Goal: Task Accomplishment & Management: Use online tool/utility

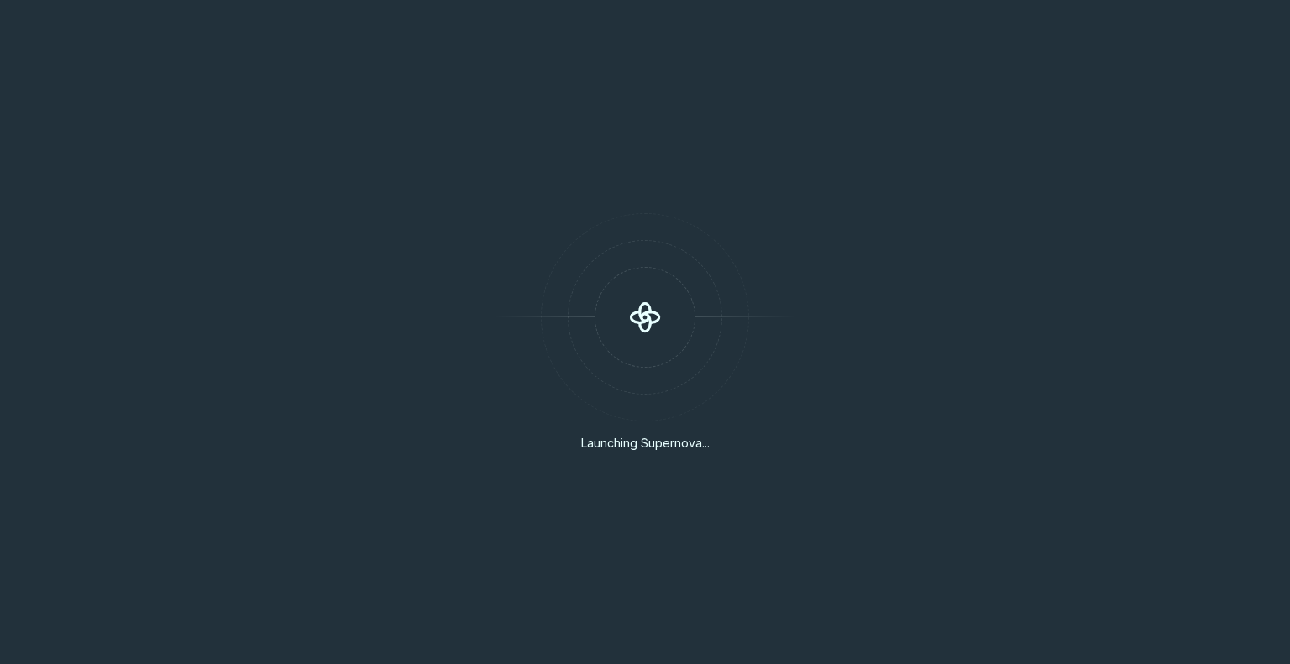
click at [780, 221] on div "Launching Supernova..." at bounding box center [645, 332] width 1290 height 664
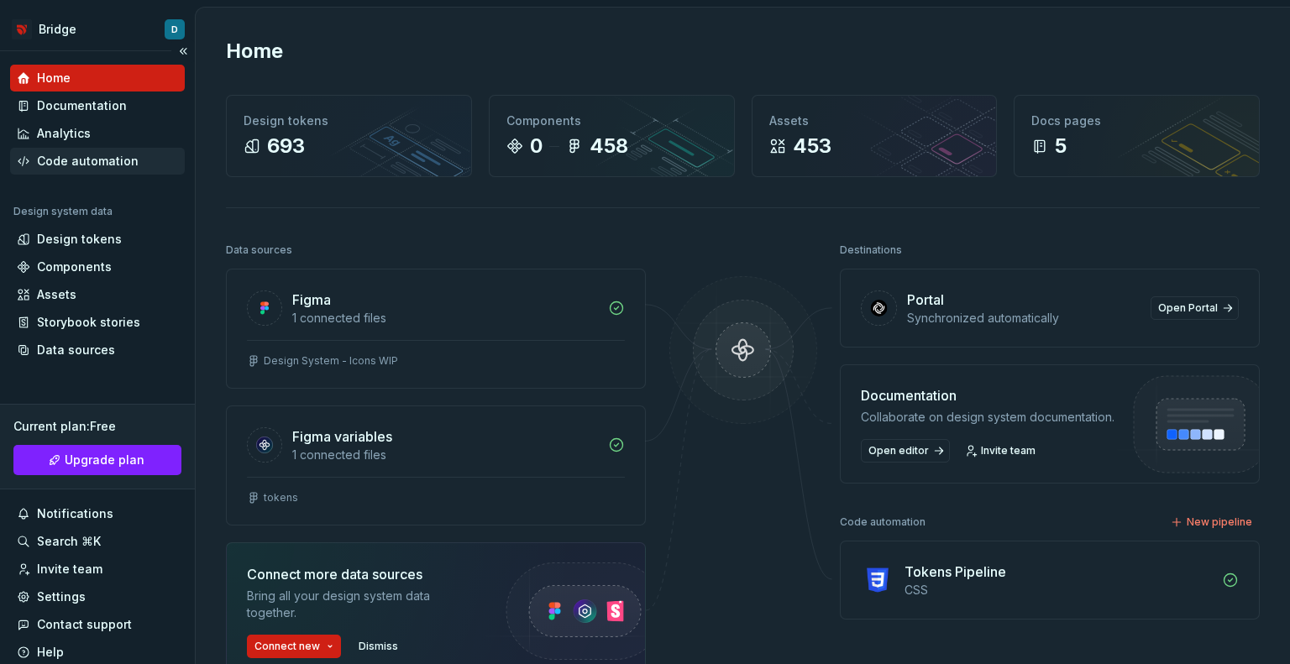
click at [114, 158] on div "Code automation" at bounding box center [88, 161] width 102 height 17
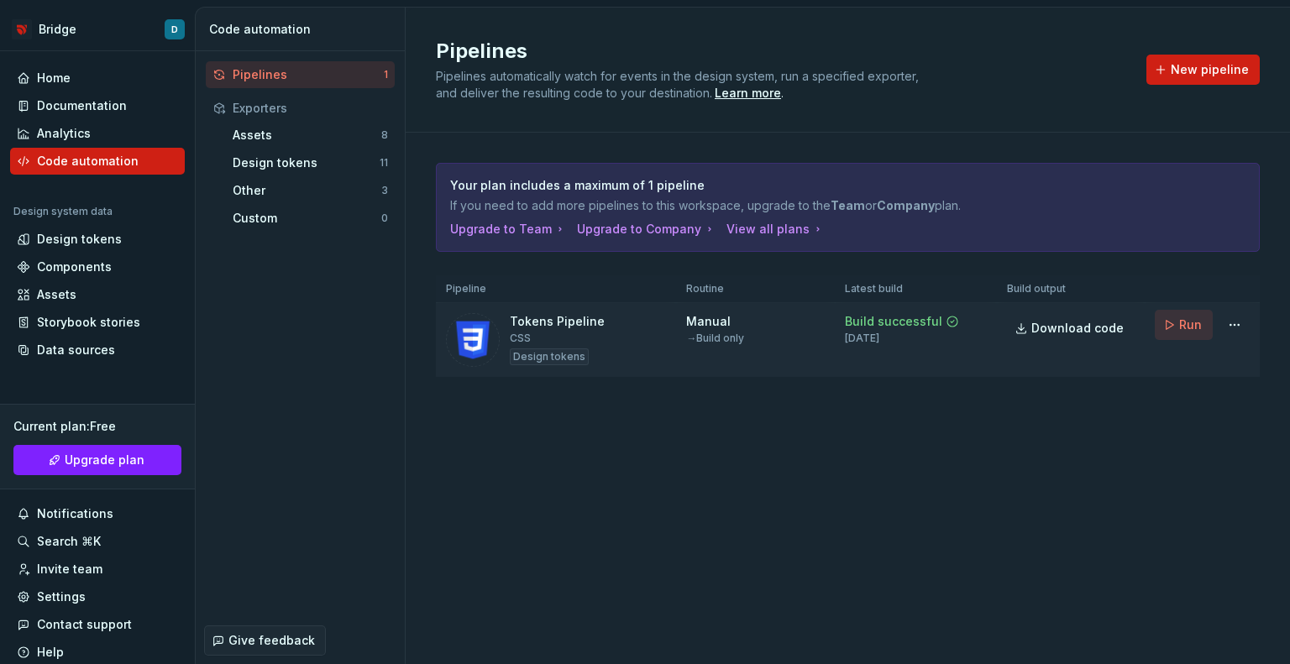
click at [1196, 325] on span "Run" at bounding box center [1190, 325] width 23 height 17
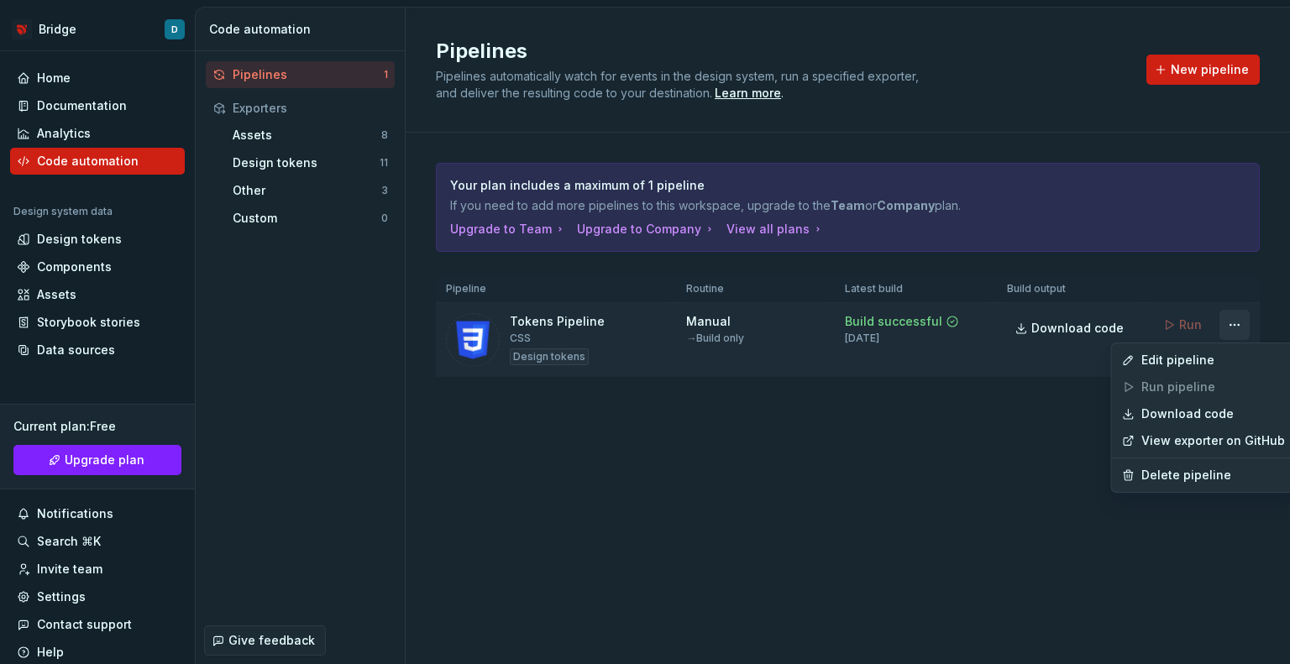
click at [1236, 322] on html "Bridge D Home Documentation Analytics Code automation Design system data Design…" at bounding box center [645, 332] width 1290 height 664
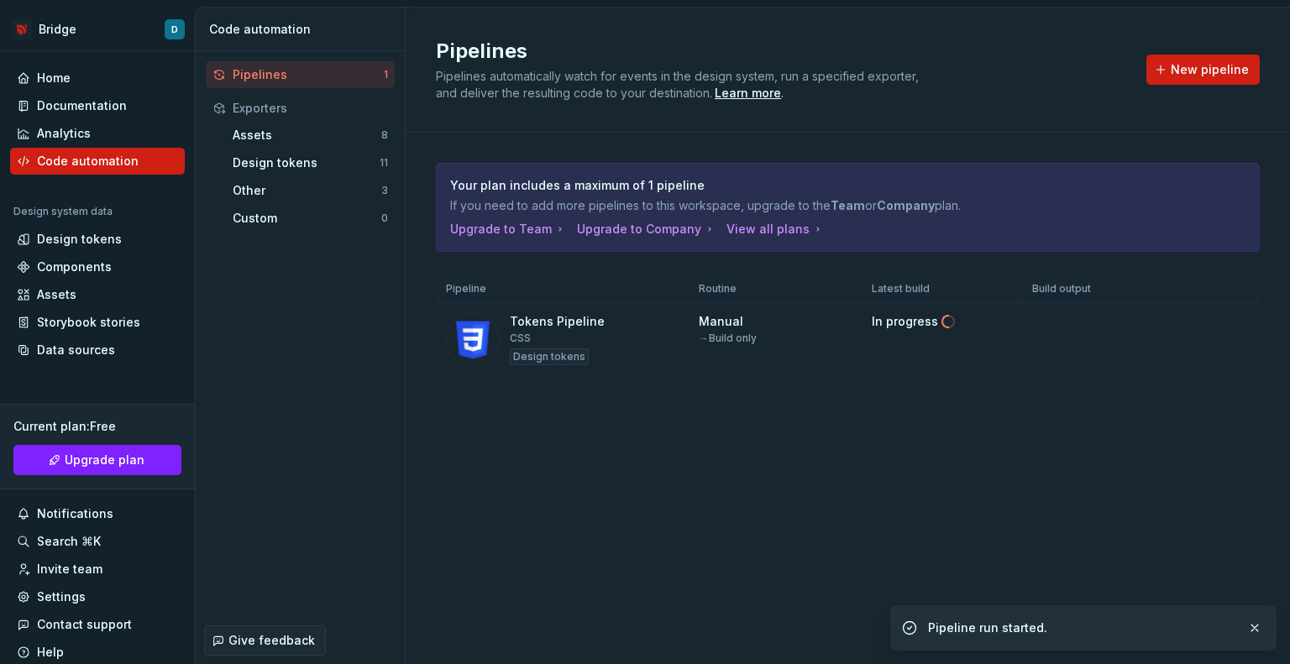
click at [962, 416] on html "Bridge D Home Documentation Analytics Code automation Design system data Design…" at bounding box center [645, 332] width 1290 height 664
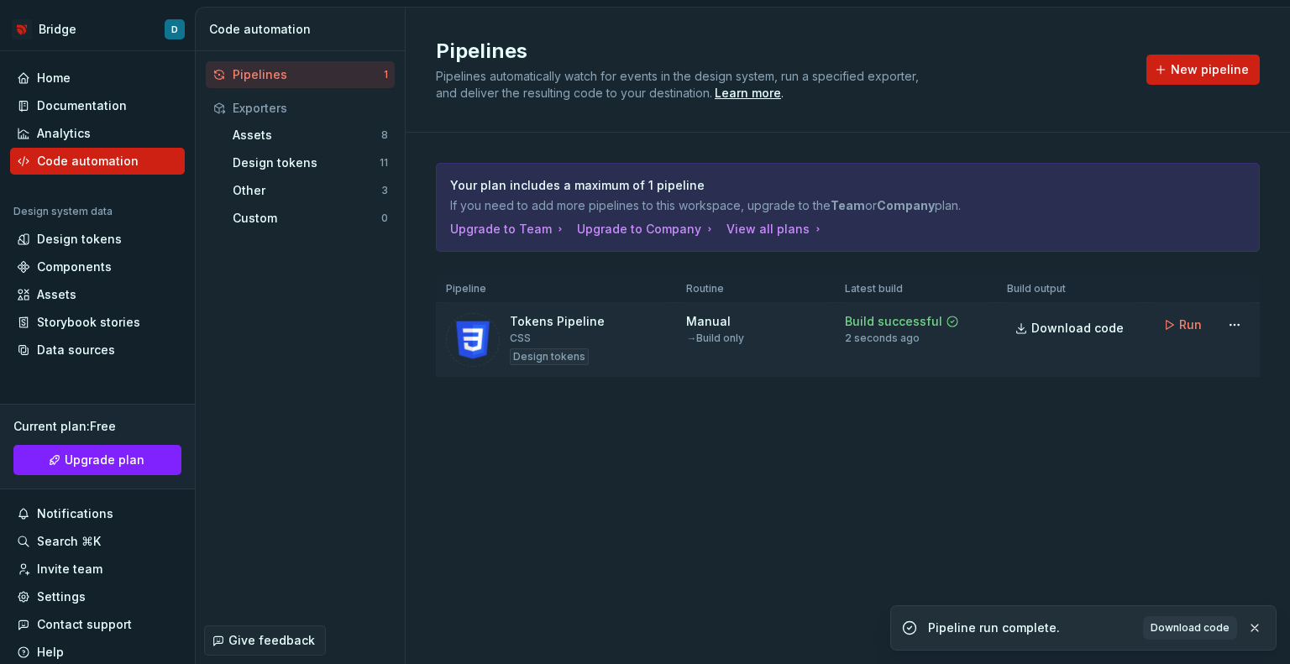
click at [803, 328] on div "Manual → Build only" at bounding box center [755, 329] width 139 height 32
click at [548, 325] on div "Tokens Pipeline" at bounding box center [557, 321] width 95 height 17
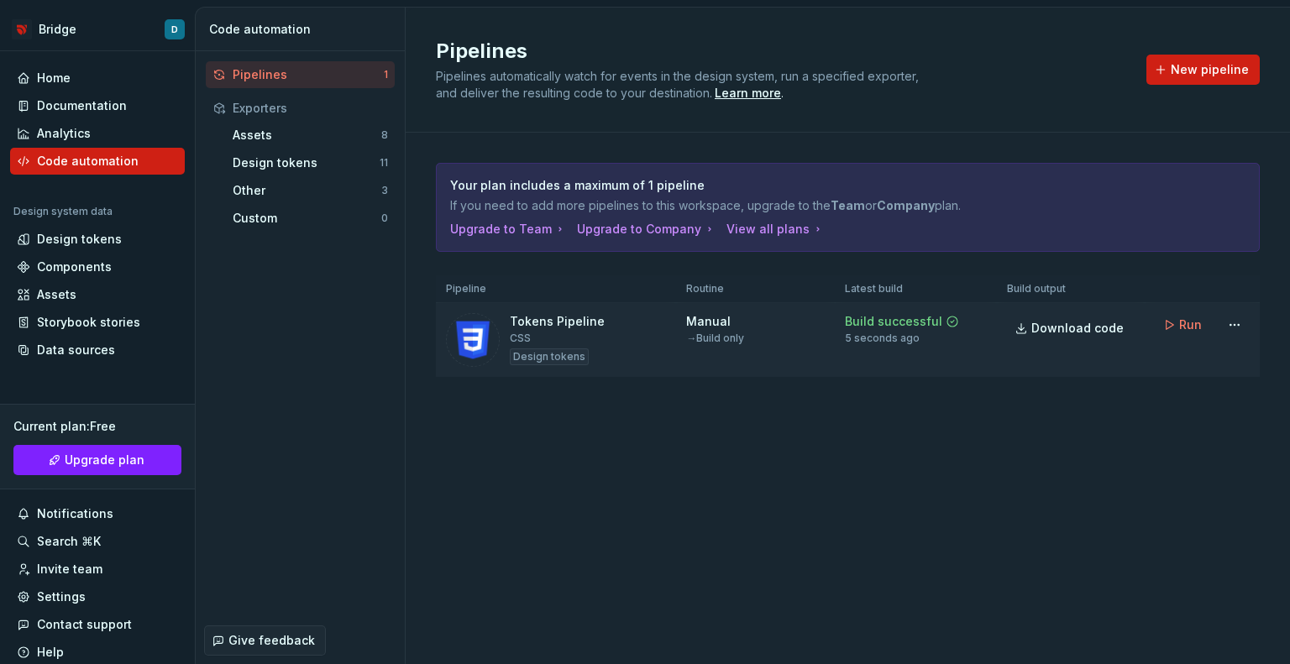
click at [466, 325] on img at bounding box center [473, 340] width 54 height 54
click at [721, 338] on div "→ Build only" at bounding box center [715, 338] width 58 height 13
click at [1230, 328] on html "Bridge D Home Documentation Analytics Code automation Design system data Design…" at bounding box center [645, 332] width 1290 height 664
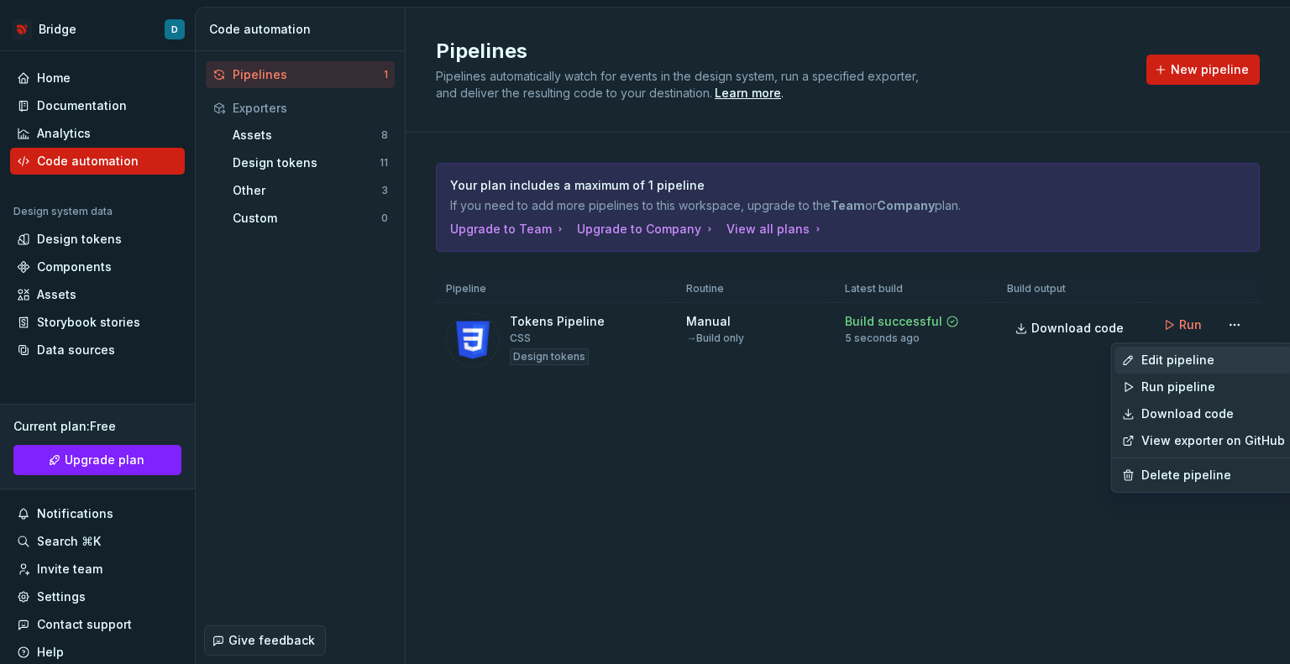
click at [1173, 366] on div "Edit pipeline" at bounding box center [1213, 360] width 144 height 17
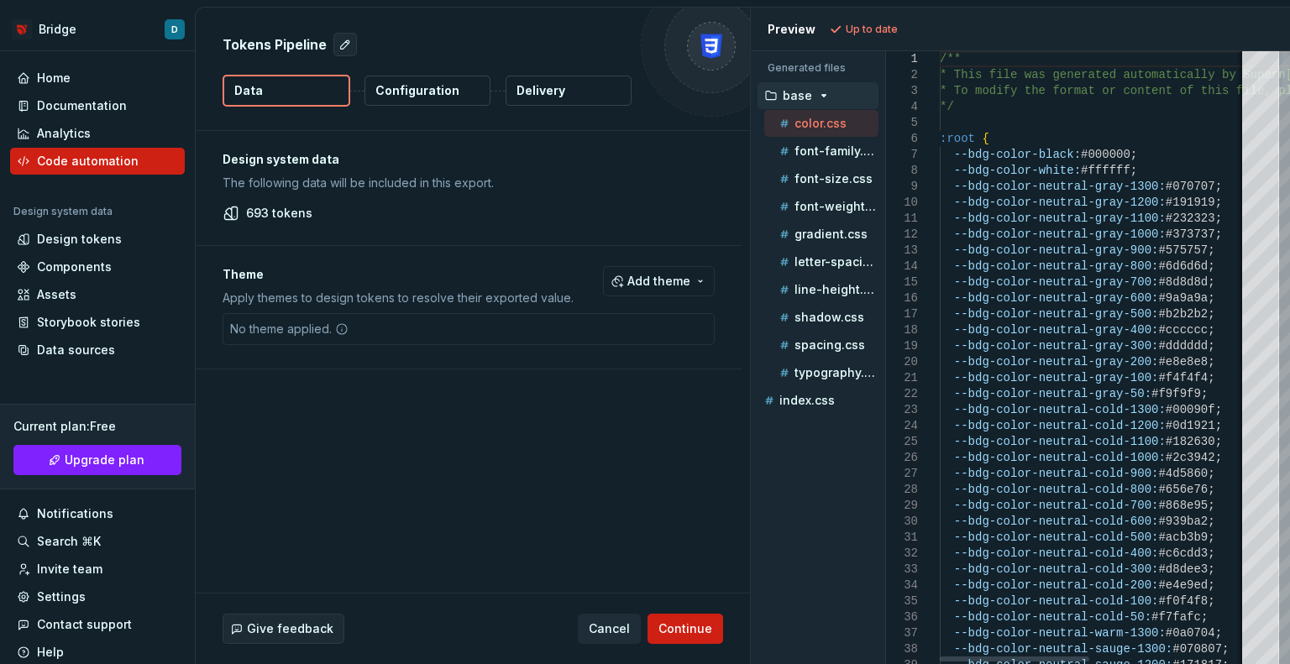
click at [553, 83] on p "Delivery" at bounding box center [541, 90] width 49 height 17
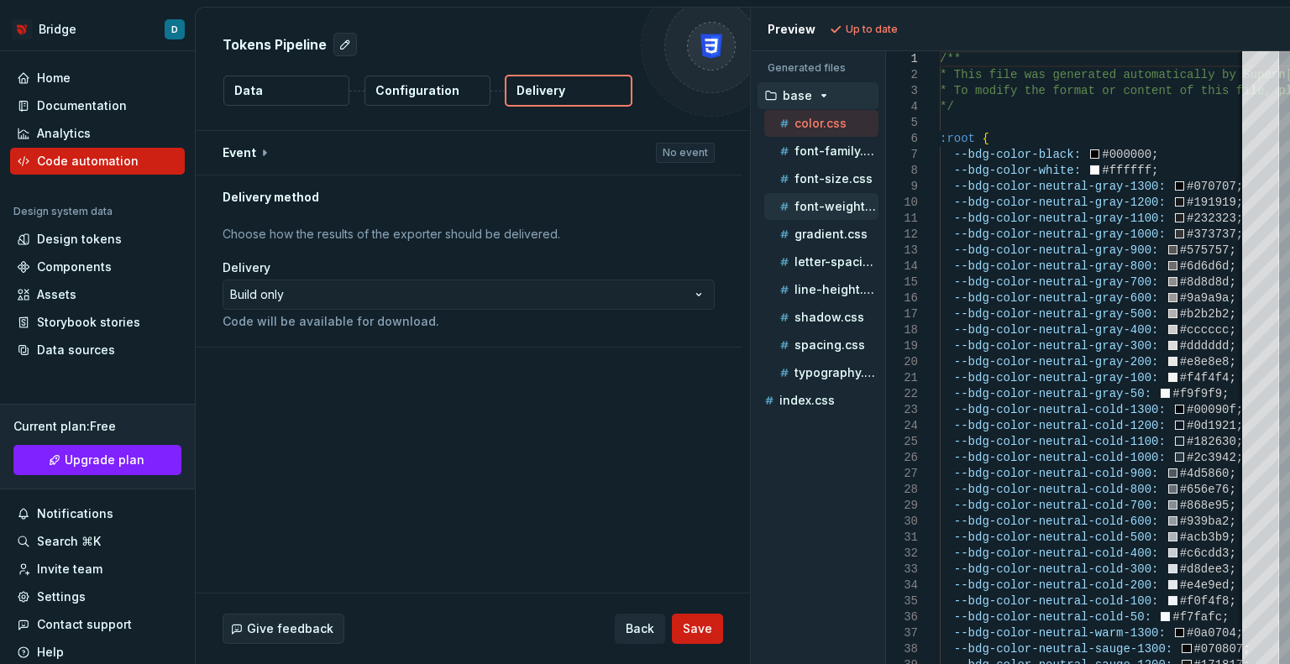
click at [816, 202] on p "font-weight.css" at bounding box center [837, 206] width 84 height 13
type textarea "**********"
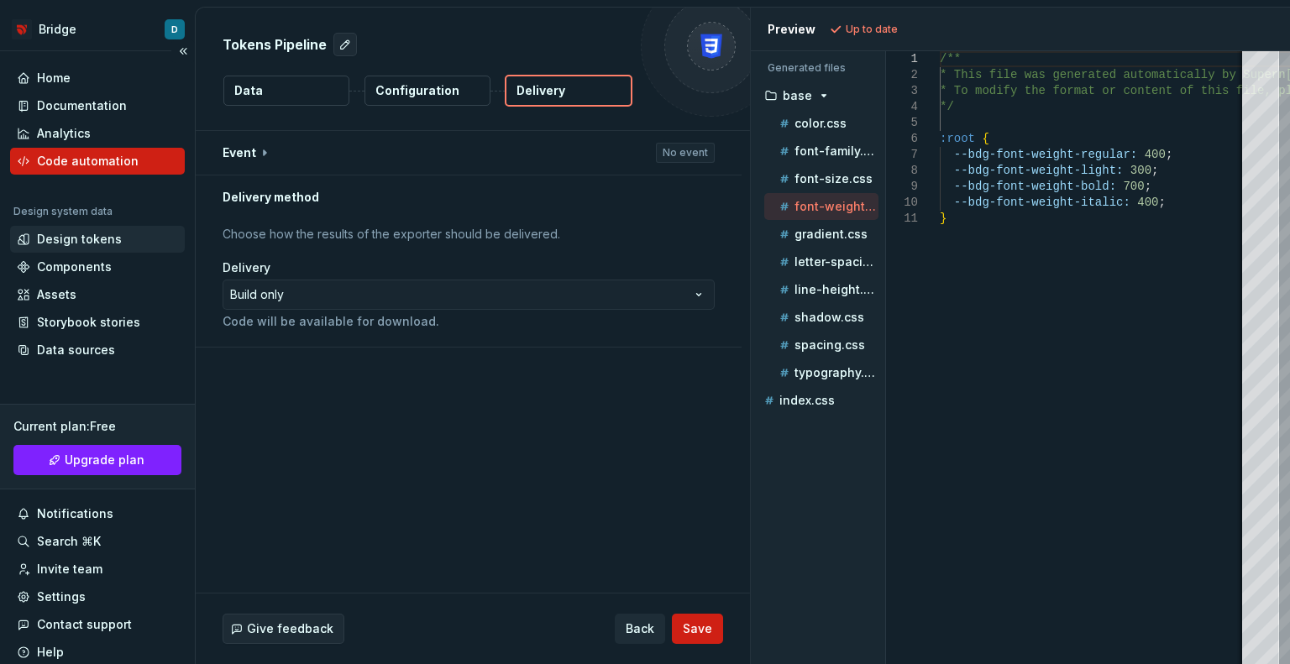
click at [107, 236] on div "Design tokens" at bounding box center [79, 239] width 85 height 17
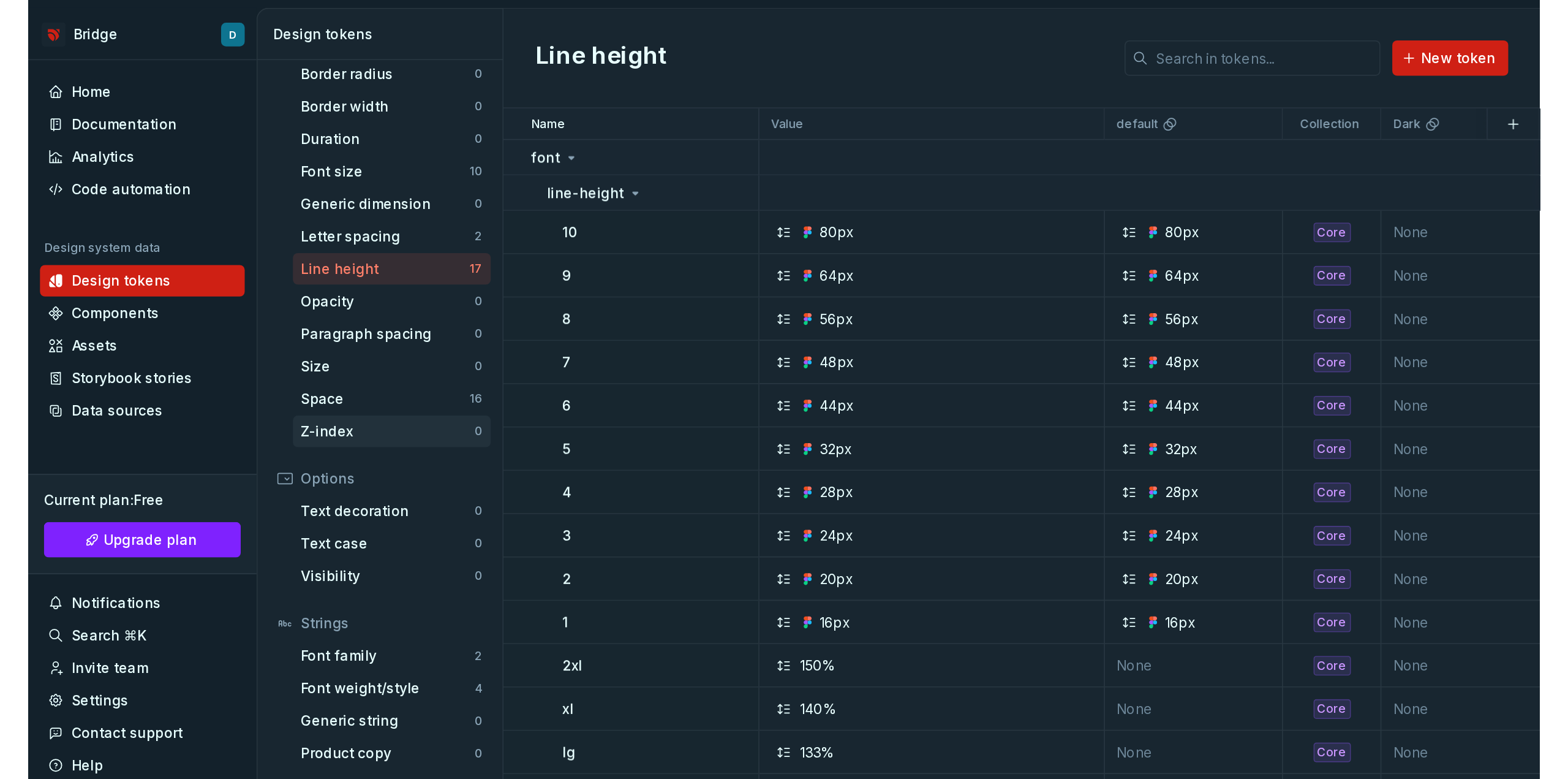
scroll to position [186, 0]
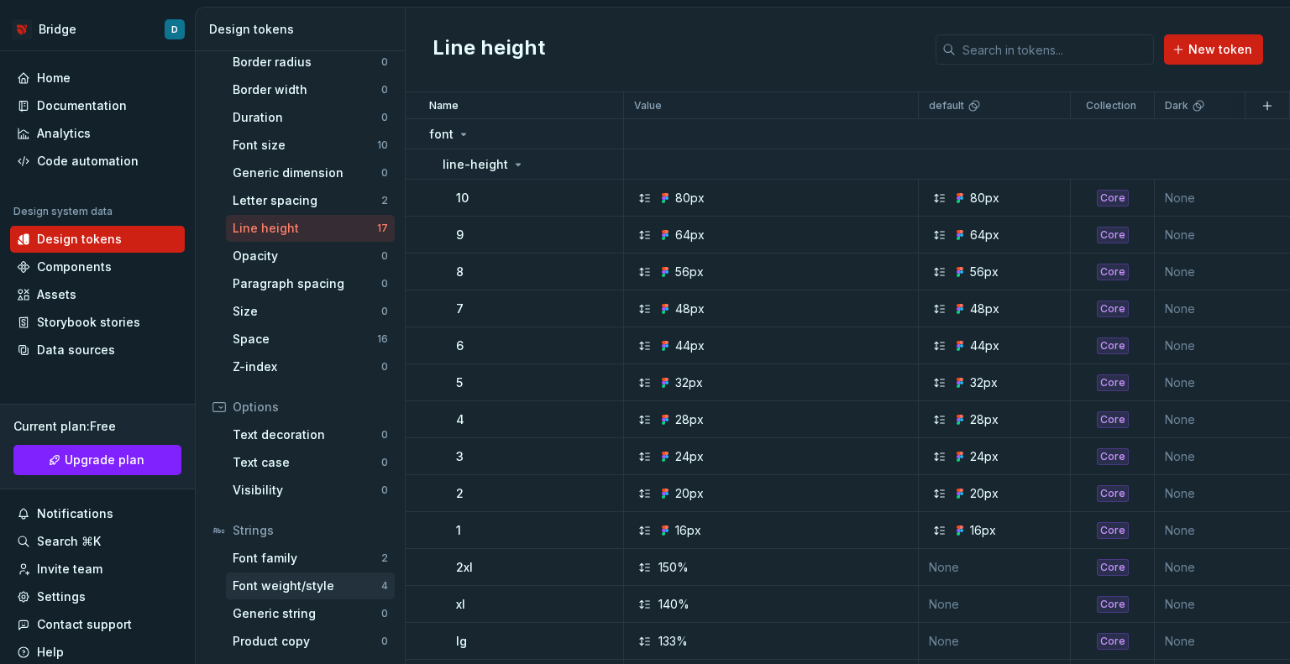
click at [291, 580] on div "Font weight/style" at bounding box center [307, 586] width 149 height 17
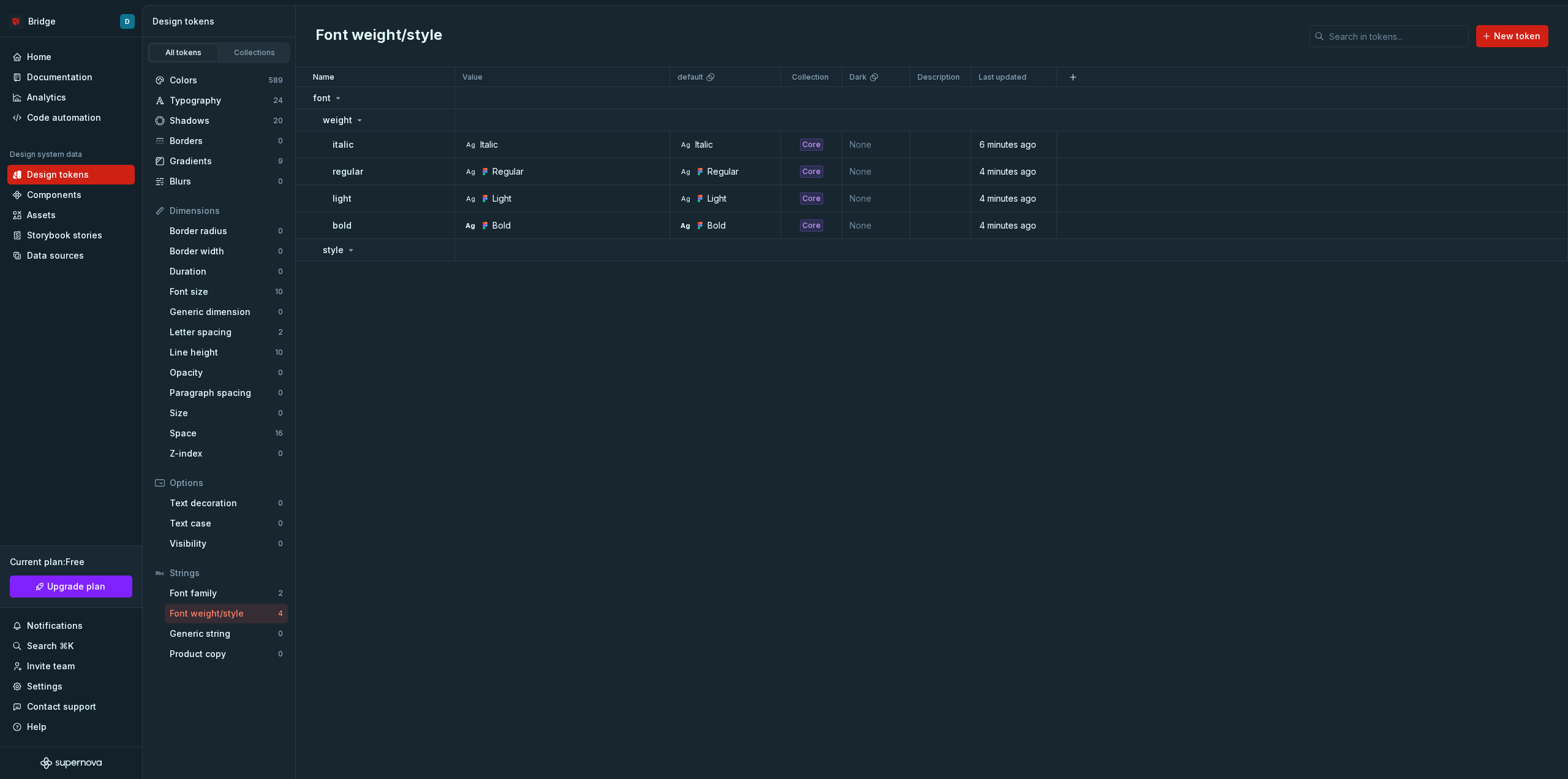
click at [639, 493] on div "Name Value default Collection Dark Description Last updated font weight italic …" at bounding box center [932, 422] width 1273 height 711
click at [211, 128] on div "Shadows 20" at bounding box center [219, 120] width 138 height 20
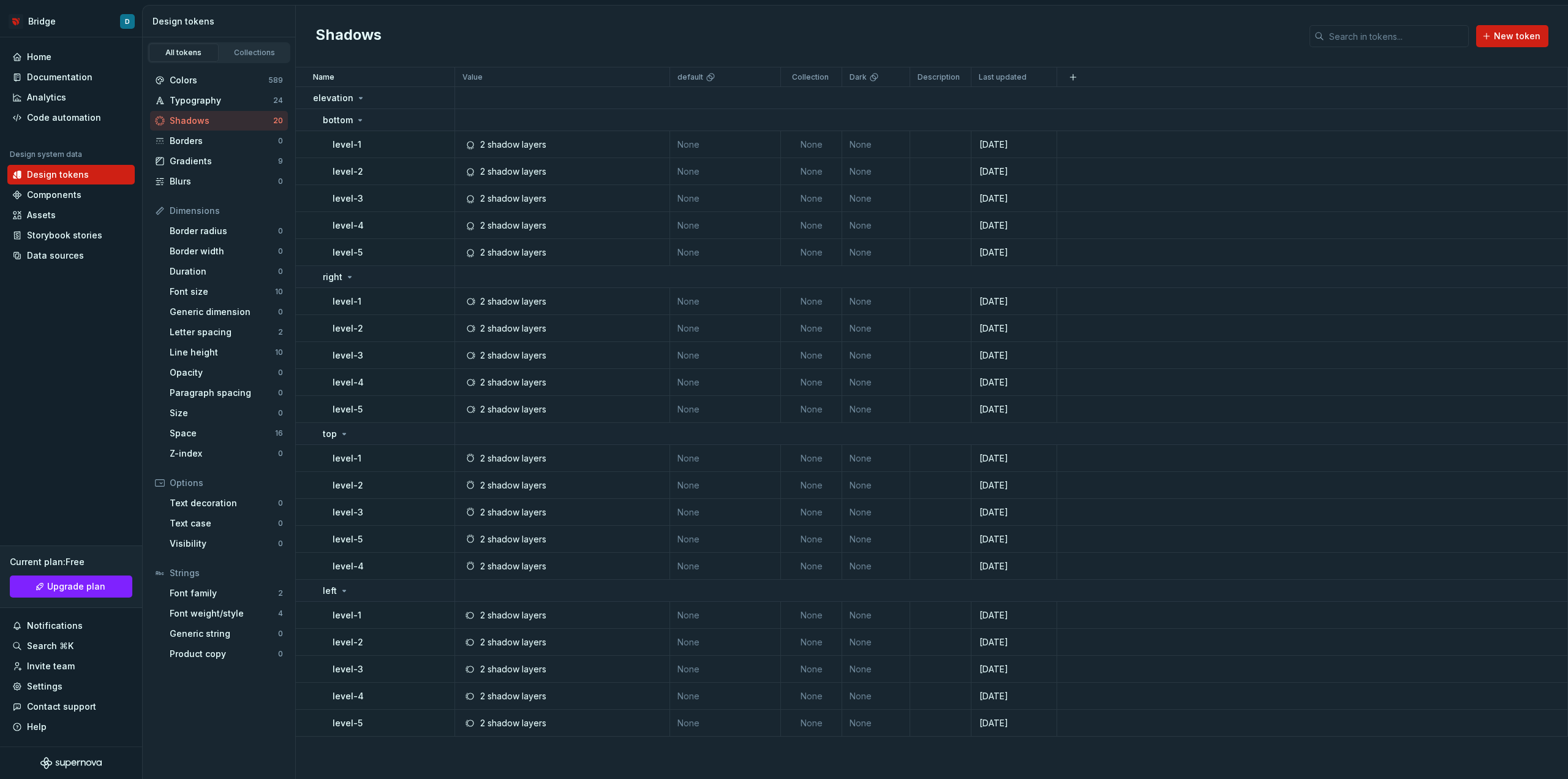
click at [598, 34] on div "Shadows New token" at bounding box center [932, 36] width 1273 height 62
click at [195, 608] on div "Font weight/style" at bounding box center [224, 613] width 109 height 12
